Goal: Task Accomplishment & Management: Complete application form

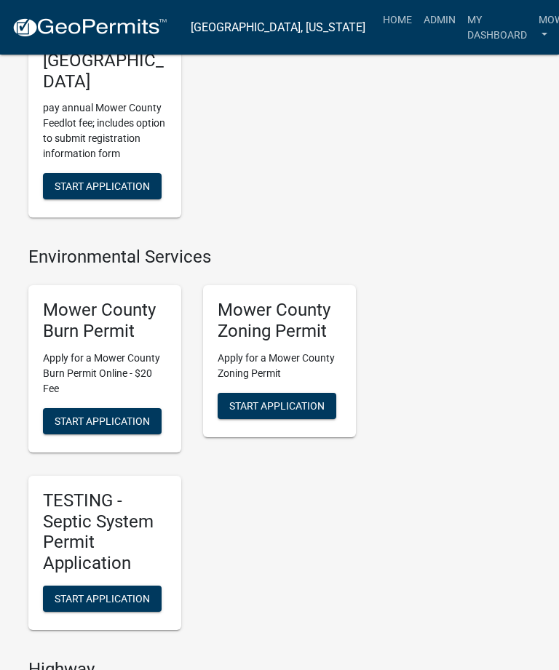
scroll to position [515, 0]
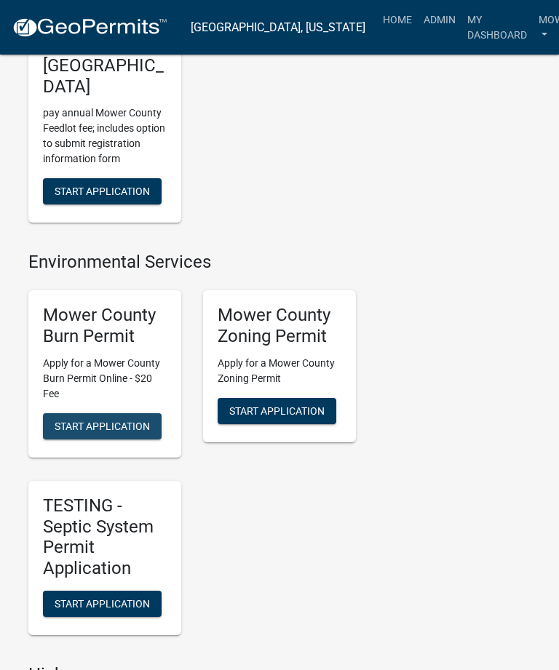
click at [95, 420] on span "Start Application" at bounding box center [102, 426] width 95 height 12
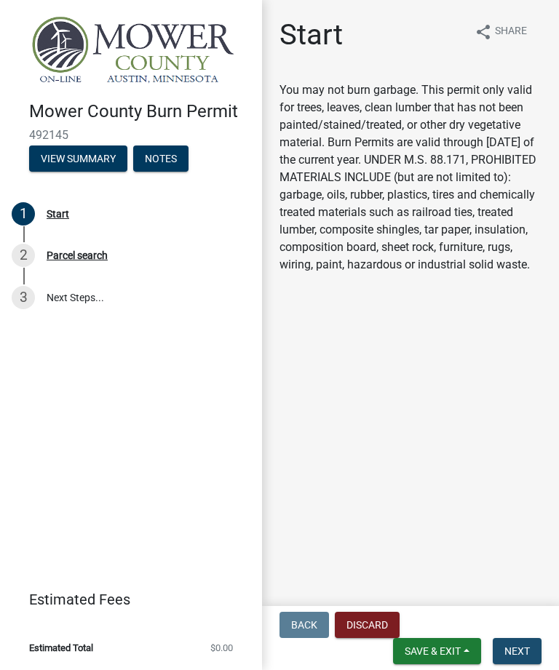
click at [515, 647] on span "Next" at bounding box center [516, 652] width 25 height 12
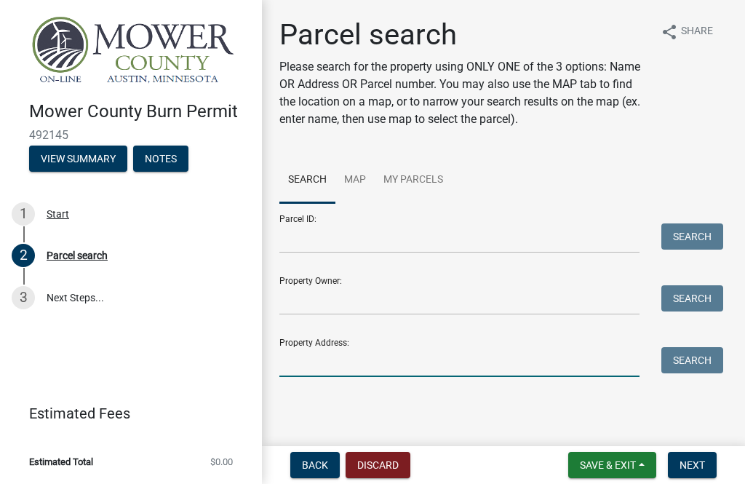
click at [346, 363] on input "Property Address:" at bounding box center [460, 362] width 360 height 30
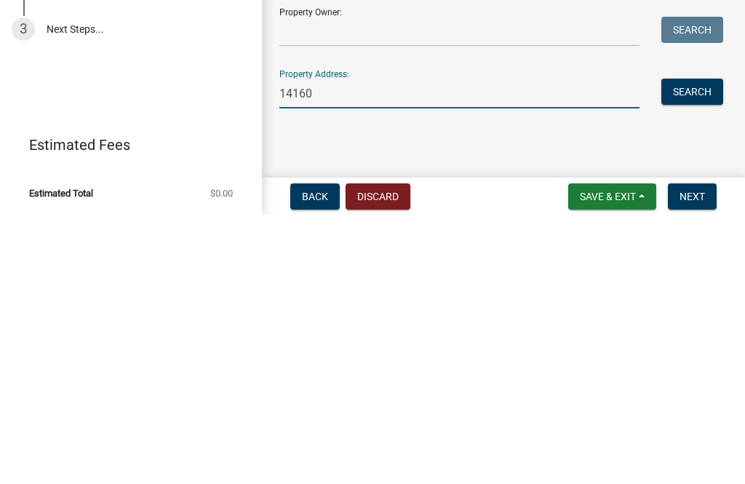
type input "14160"
click at [558, 347] on button "Search" at bounding box center [693, 360] width 62 height 26
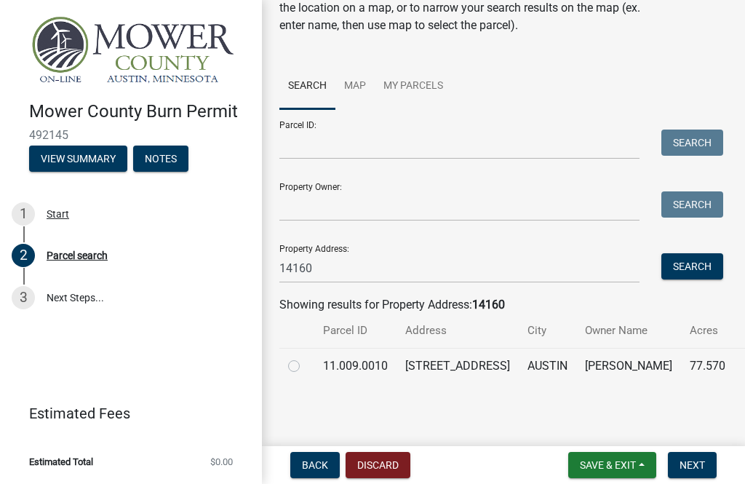
scroll to position [111, 0]
click at [306, 357] on label at bounding box center [306, 357] width 0 height 0
click at [306, 357] on input "radio" at bounding box center [310, 361] width 9 height 9
radio input "true"
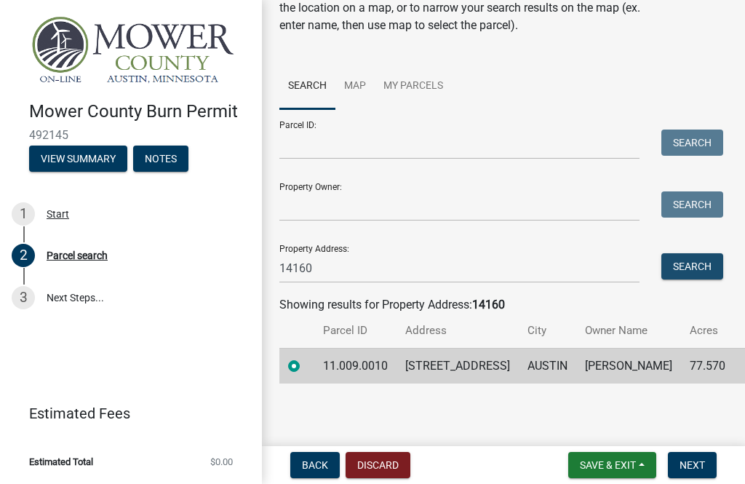
click at [558, 254] on button "Search" at bounding box center [693, 266] width 62 height 26
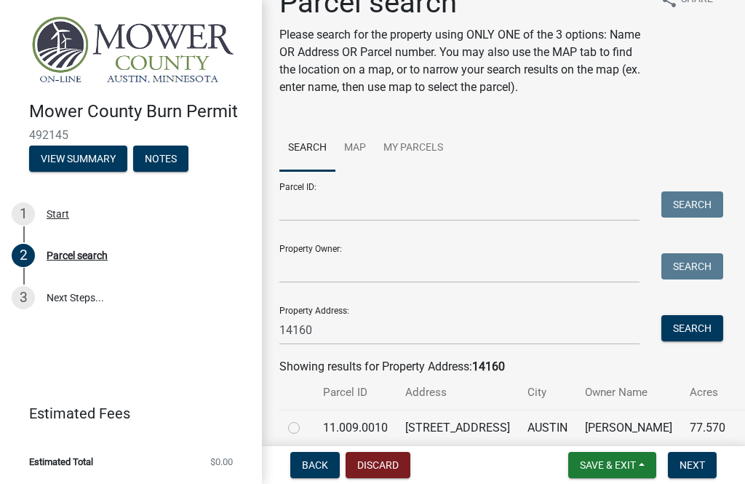
click at [306, 419] on label at bounding box center [306, 419] width 0 height 0
click at [306, 425] on input "radio" at bounding box center [310, 423] width 9 height 9
radio input "true"
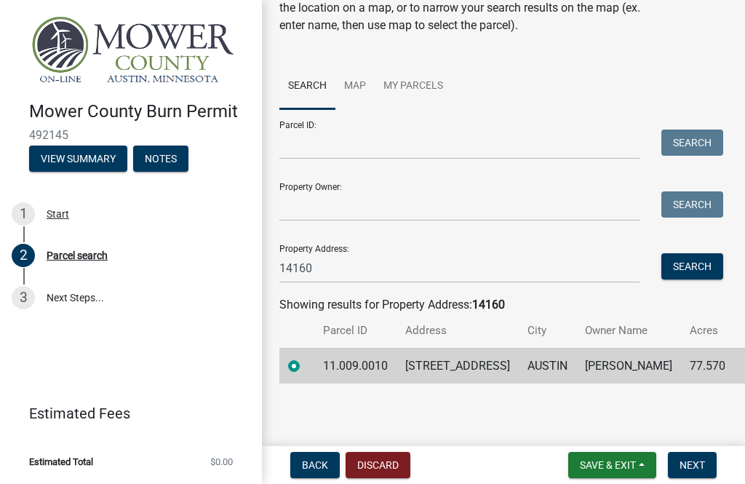
scroll to position [111, 0]
click at [558, 464] on span "Next" at bounding box center [692, 465] width 25 height 12
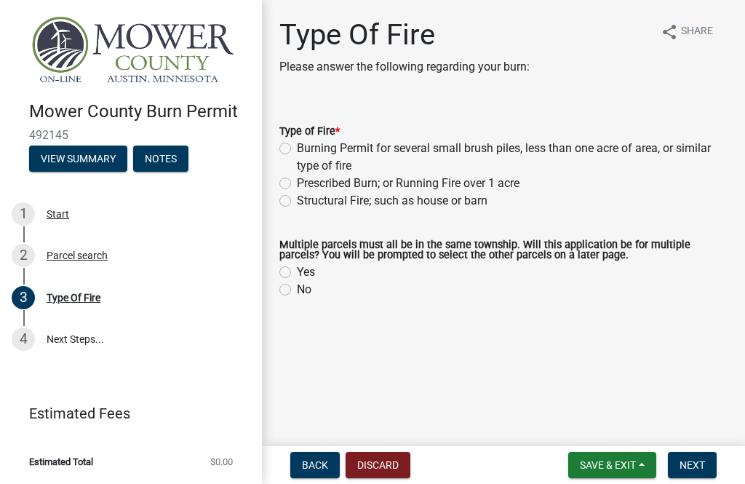
click at [297, 148] on label "Burning Permit for several small brush piles, less than one acre of area, or si…" at bounding box center [512, 157] width 431 height 35
click at [297, 148] on input "Burning Permit for several small brush piles, less than one acre of area, or si…" at bounding box center [301, 144] width 9 height 9
radio input "true"
click at [297, 296] on label "No" at bounding box center [304, 289] width 15 height 17
click at [297, 290] on input "No" at bounding box center [301, 285] width 9 height 9
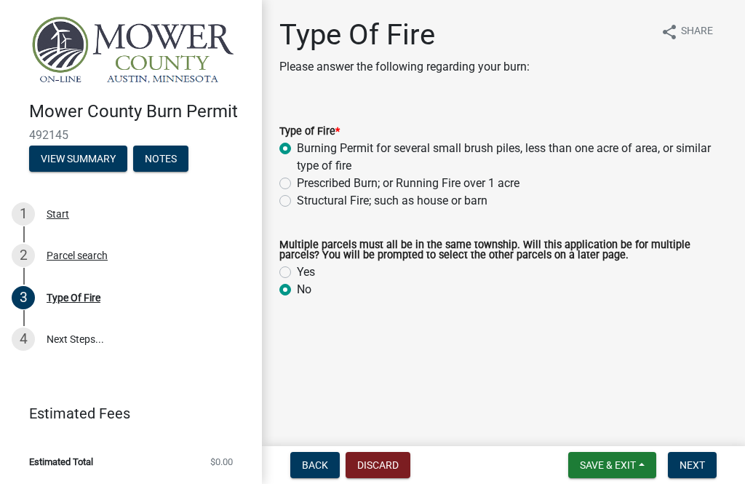
radio input "true"
click at [558, 462] on span "Next" at bounding box center [692, 465] width 25 height 12
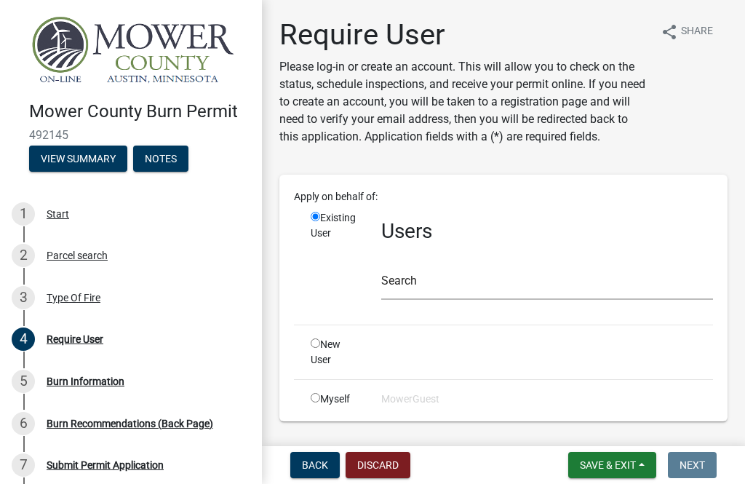
click at [317, 397] on input "radio" at bounding box center [315, 397] width 9 height 9
radio input "true"
radio input "false"
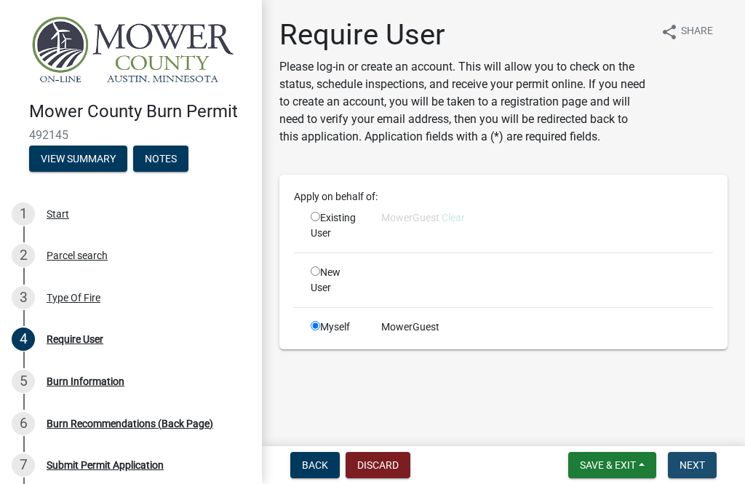
click at [558, 459] on span "Next" at bounding box center [692, 465] width 25 height 12
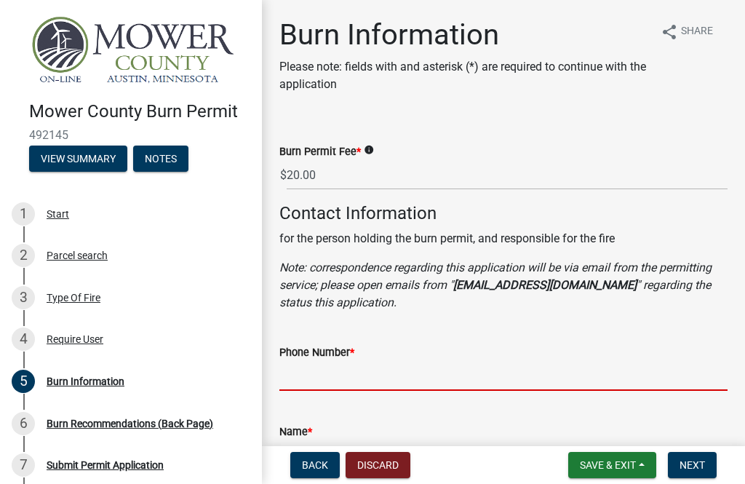
click at [364, 381] on input "Phone Number *" at bounding box center [504, 376] width 448 height 30
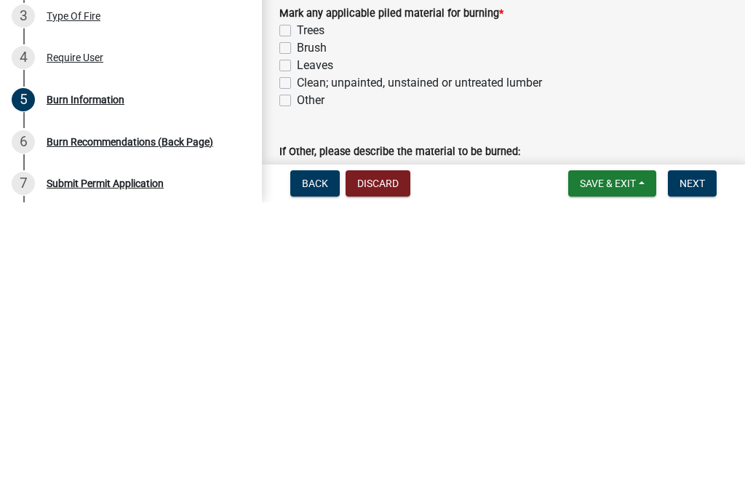
scroll to position [1002, 0]
type input "[PHONE_NUMBER]"
click at [297, 321] on label "Brush" at bounding box center [312, 329] width 30 height 17
click at [297, 321] on input "Brush" at bounding box center [301, 325] width 9 height 9
checkbox input "true"
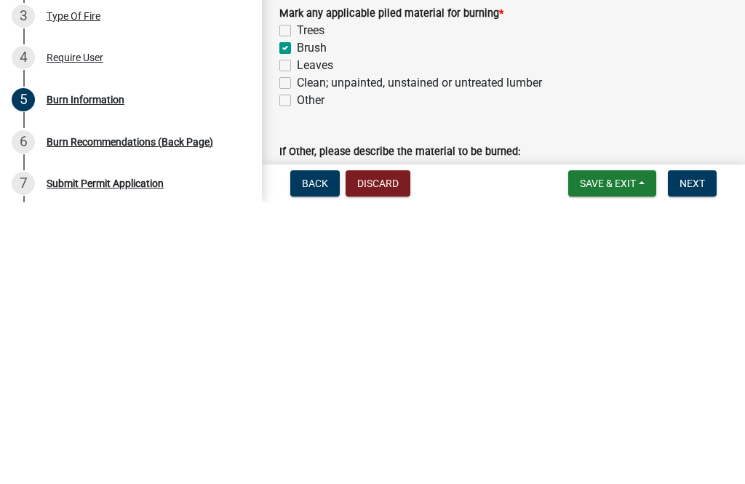
checkbox input "false"
checkbox input "true"
checkbox input "false"
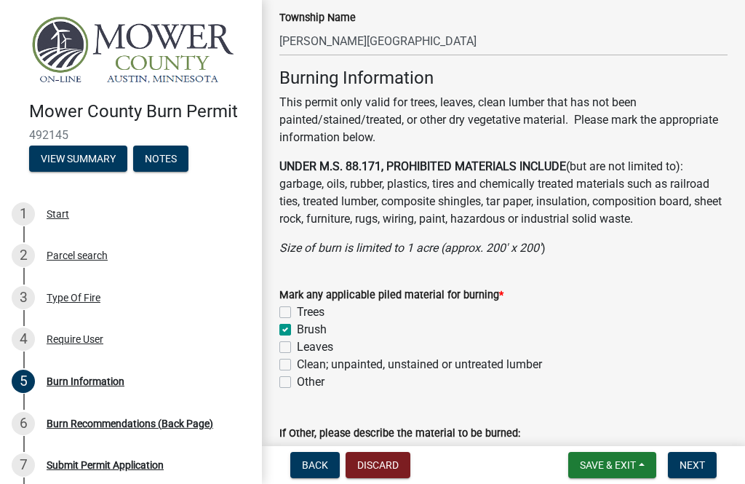
click at [297, 312] on label "Trees" at bounding box center [311, 312] width 28 height 17
click at [297, 312] on input "Trees" at bounding box center [301, 308] width 9 height 9
checkbox input "true"
checkbox input "false"
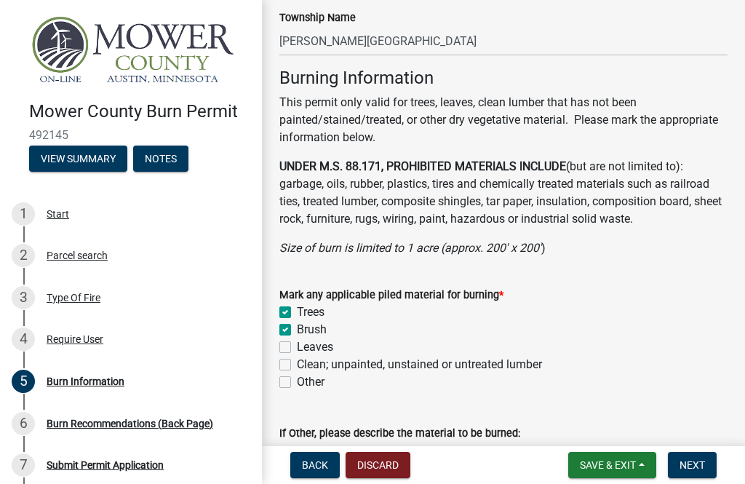
checkbox input "false"
click at [297, 351] on label "Leaves" at bounding box center [315, 346] width 36 height 17
click at [297, 348] on input "Leaves" at bounding box center [301, 342] width 9 height 9
checkbox input "true"
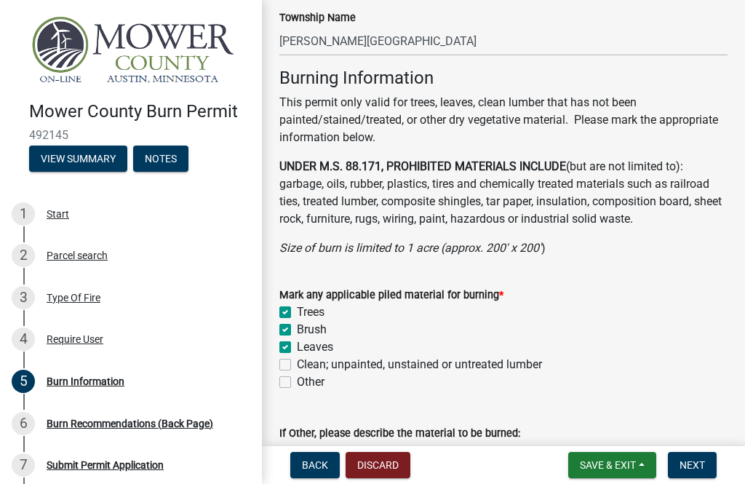
checkbox input "true"
checkbox input "false"
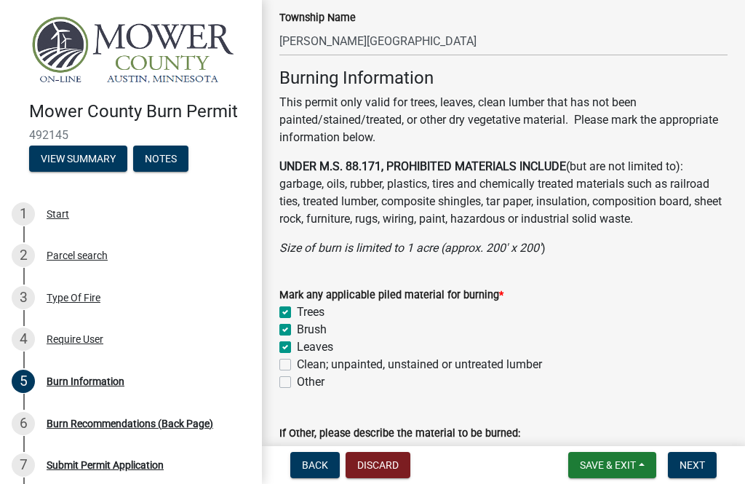
click at [558, 462] on span "Next" at bounding box center [692, 465] width 25 height 12
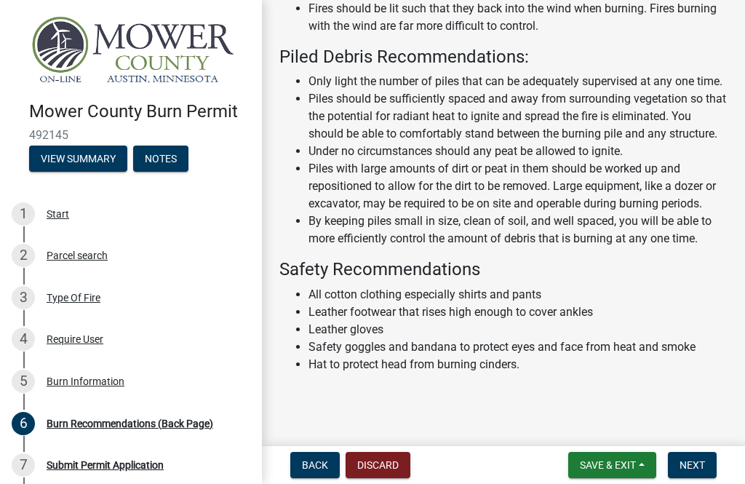
scroll to position [601, 0]
click at [558, 463] on span "Next" at bounding box center [692, 465] width 25 height 12
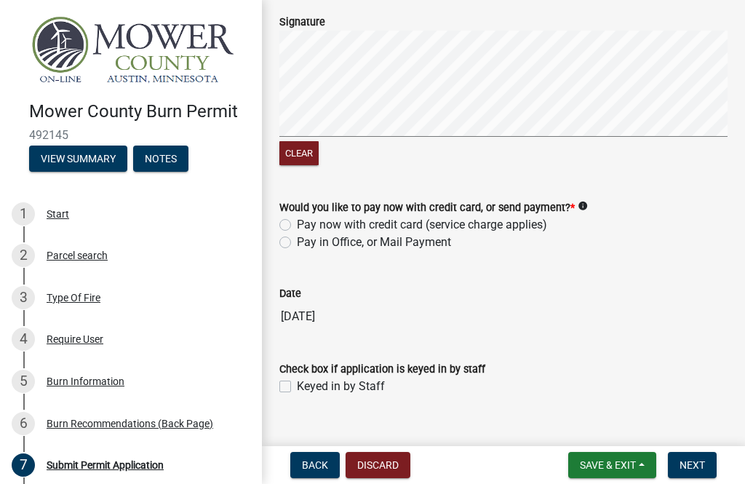
scroll to position [922, 0]
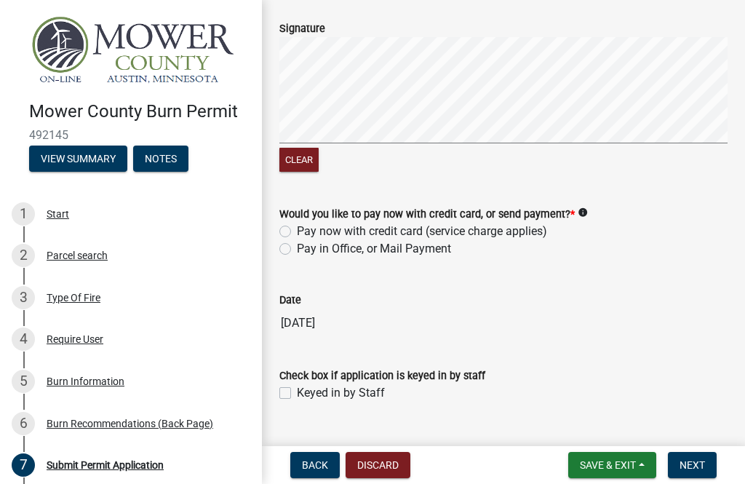
click at [297, 240] on label "Pay in Office, or Mail Payment" at bounding box center [374, 248] width 154 height 17
click at [297, 240] on input "Pay in Office, or Mail Payment" at bounding box center [301, 244] width 9 height 9
radio input "true"
click at [297, 384] on label "Keyed in by Staff" at bounding box center [341, 392] width 88 height 17
click at [297, 384] on input "Keyed in by Staff" at bounding box center [301, 388] width 9 height 9
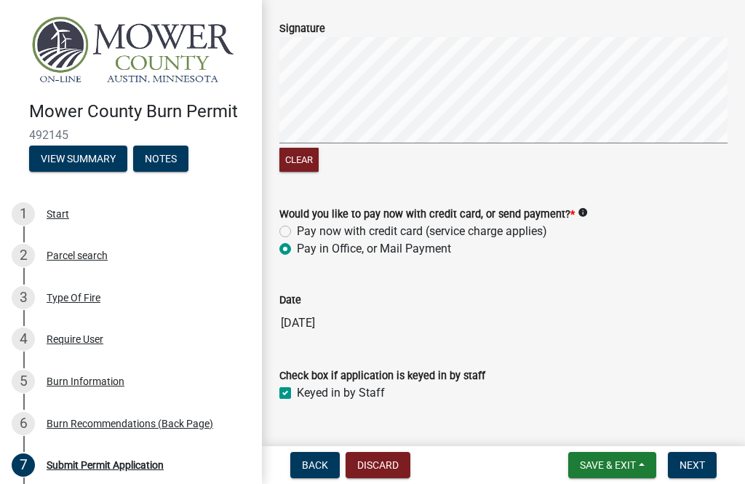
checkbox input "true"
click at [558, 456] on button "Next" at bounding box center [692, 465] width 49 height 26
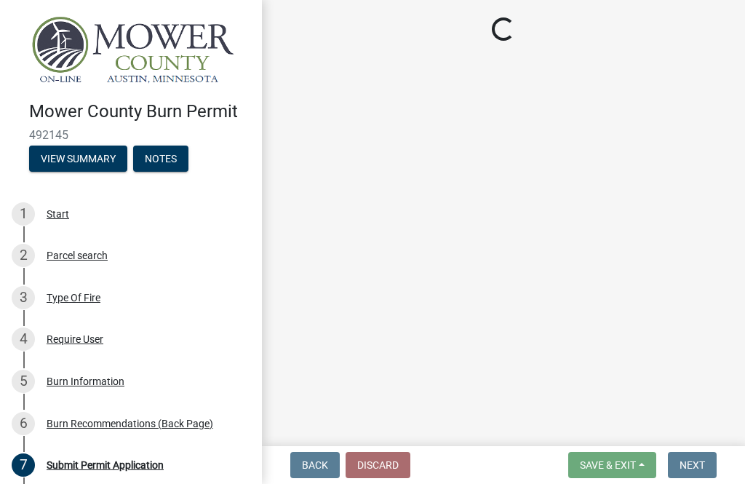
select select "3: 3"
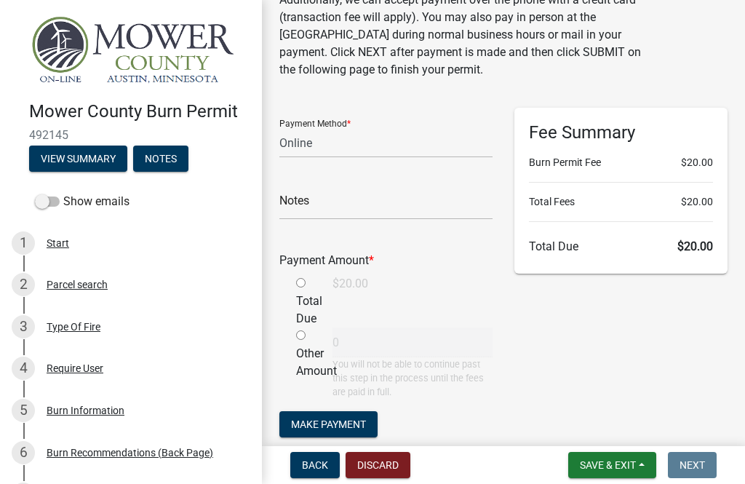
scroll to position [104, 0]
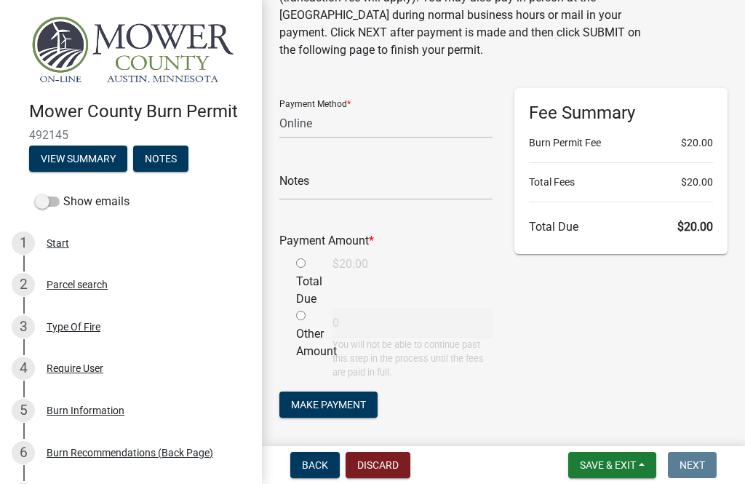
click at [558, 266] on div "Fee Summary Burn Permit Fee $20.00 Total Fees $20.00 Total Due $20.00" at bounding box center [621, 261] width 235 height 346
click at [558, 214] on div "Fee Summary Burn Permit Fee $20.00 Total Fees $20.00 Total Due $20.00" at bounding box center [621, 171] width 213 height 166
click at [558, 218] on div "Fee Summary Burn Permit Fee $20.00 Total Fees $20.00 Total Due $20.00" at bounding box center [621, 171] width 213 height 166
click at [558, 458] on button "Save & Exit" at bounding box center [613, 465] width 88 height 26
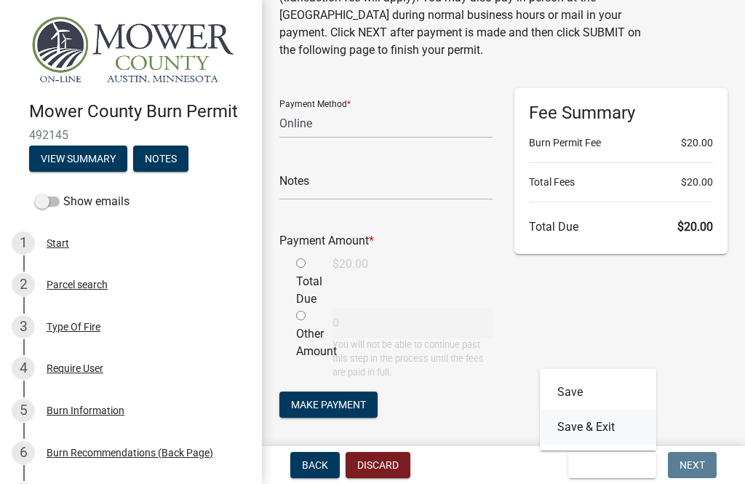
click at [558, 426] on button "Save & Exit" at bounding box center [598, 427] width 116 height 35
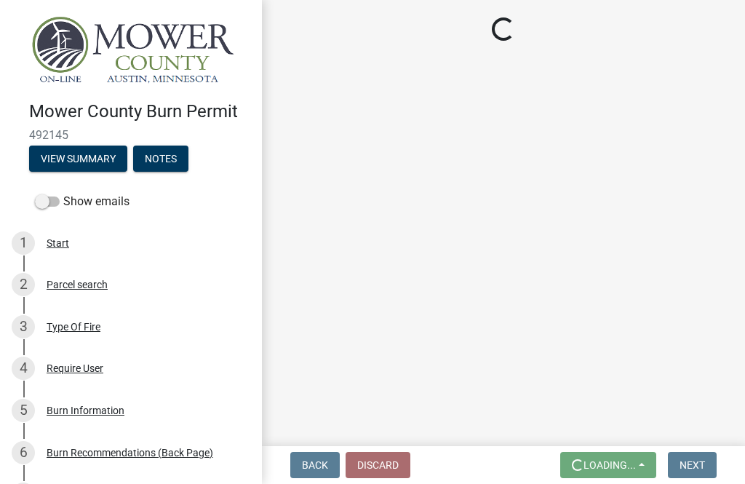
scroll to position [0, 0]
